Goal: Task Accomplishment & Management: Use online tool/utility

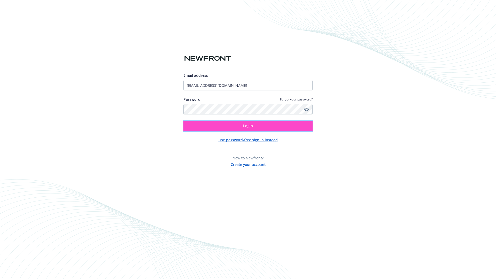
click at [248, 126] on span "Login" at bounding box center [248, 125] width 10 height 5
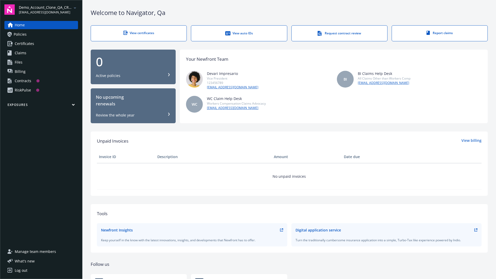
click at [48, 10] on span "Demo_Account_Clone_QA_CR_Tests_Prospect" at bounding box center [45, 7] width 53 height 5
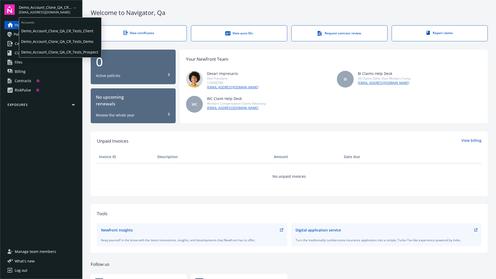
click at [60, 31] on span "Demo_Account_Clone_QA_CR_Tests_Client" at bounding box center [60, 31] width 78 height 11
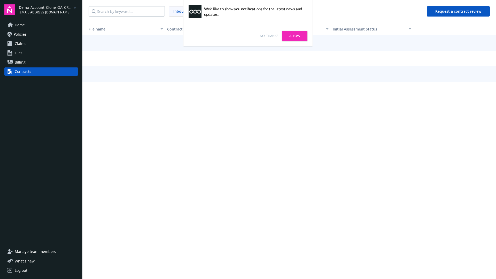
click at [269, 36] on link "No, thanks" at bounding box center [269, 36] width 18 height 5
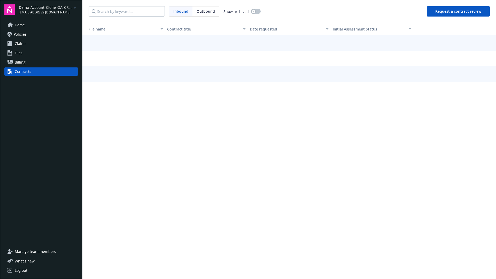
click at [459, 11] on button "Request a contract review" at bounding box center [458, 11] width 63 height 10
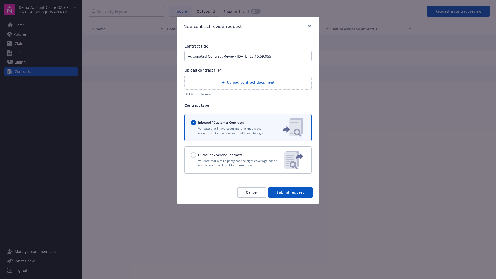
type input "Automated Contract Review [DATE] 23:15:59.955"
click at [248, 160] on p "Validate that a third party has the right coverage based on the work that I'm h…" at bounding box center [235, 163] width 89 height 9
radio input "false"
radio input "true"
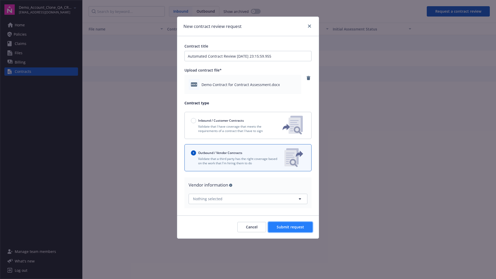
click at [291, 227] on span "Submit request" at bounding box center [290, 227] width 27 height 5
